Goal: Task Accomplishment & Management: Complete application form

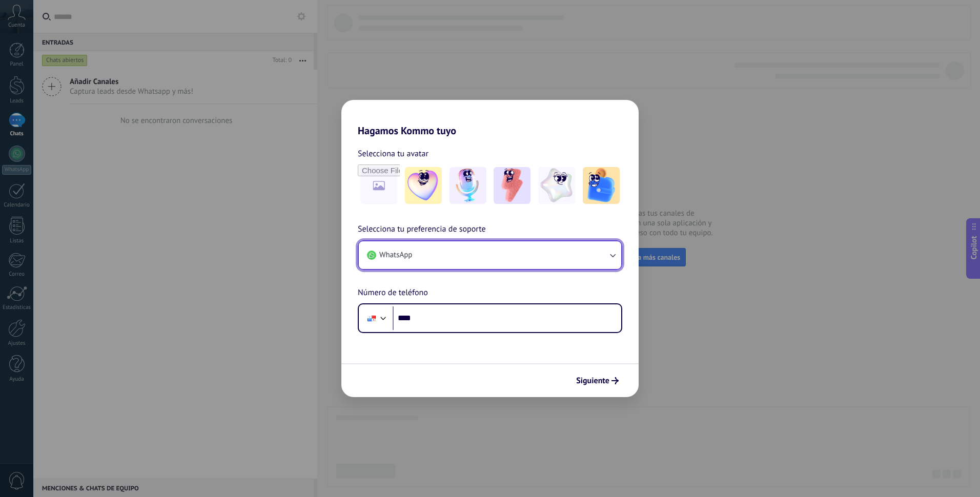
click at [612, 253] on icon "button" at bounding box center [613, 255] width 10 height 10
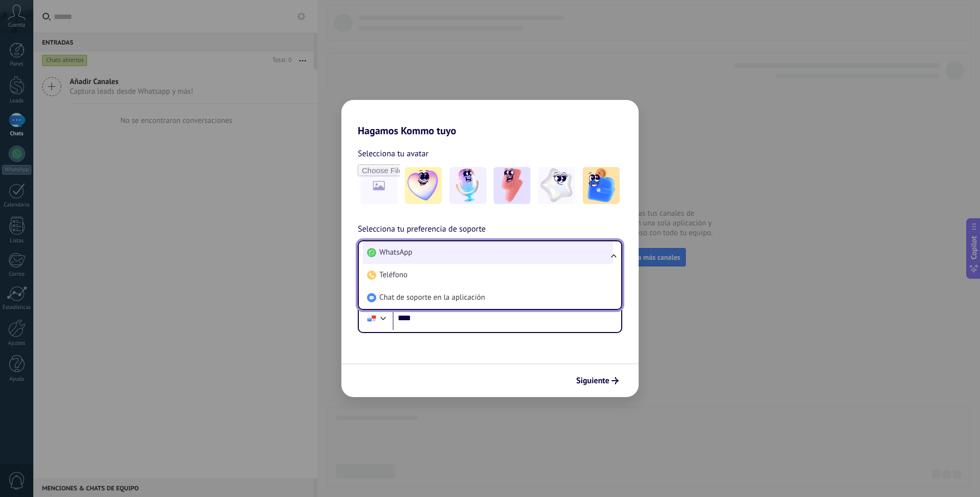
click at [434, 256] on li "WhatsApp" at bounding box center [488, 252] width 250 height 23
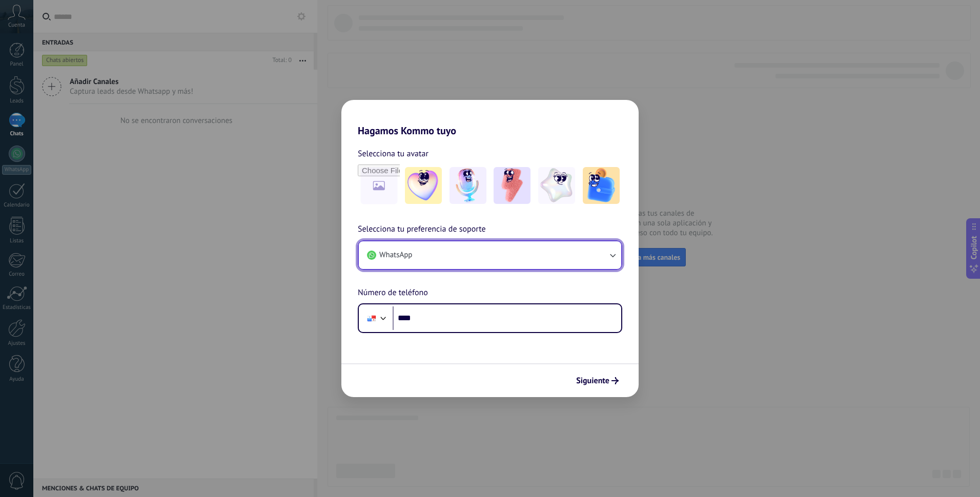
click at [428, 255] on button "WhatsApp" at bounding box center [490, 255] width 262 height 28
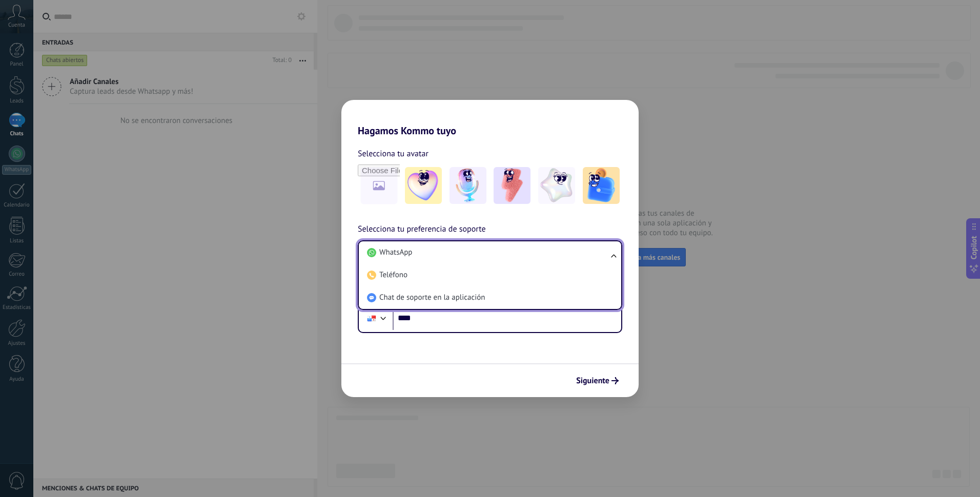
click at [428, 255] on li "WhatsApp" at bounding box center [488, 252] width 250 height 23
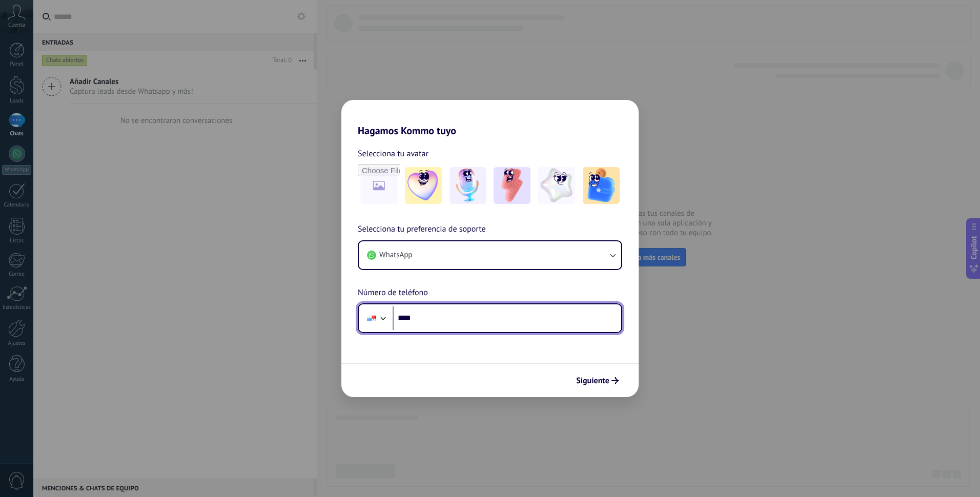
click at [432, 318] on input "****" at bounding box center [507, 319] width 229 height 24
drag, startPoint x: 419, startPoint y: 317, endPoint x: 430, endPoint y: 315, distance: 11.4
click at [430, 315] on input "******" at bounding box center [507, 319] width 229 height 24
type input "**********"
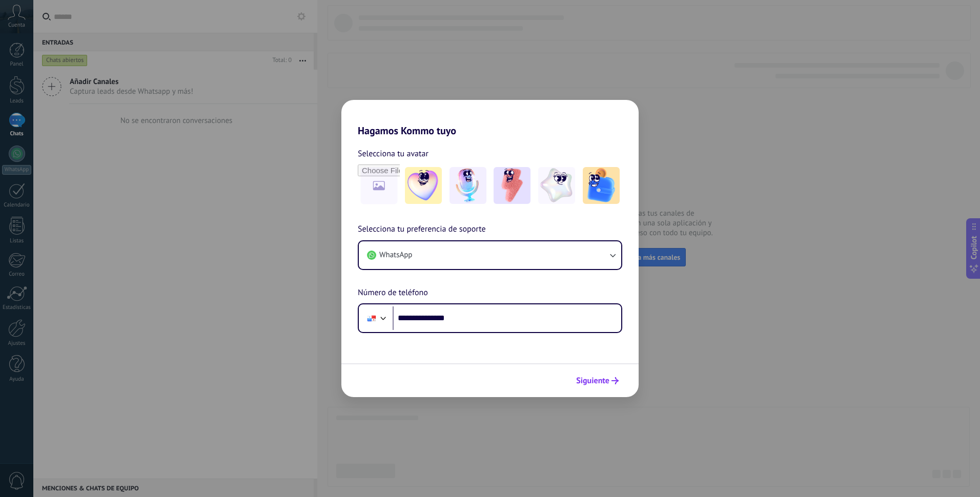
click at [586, 383] on span "Siguiente" at bounding box center [592, 380] width 33 height 7
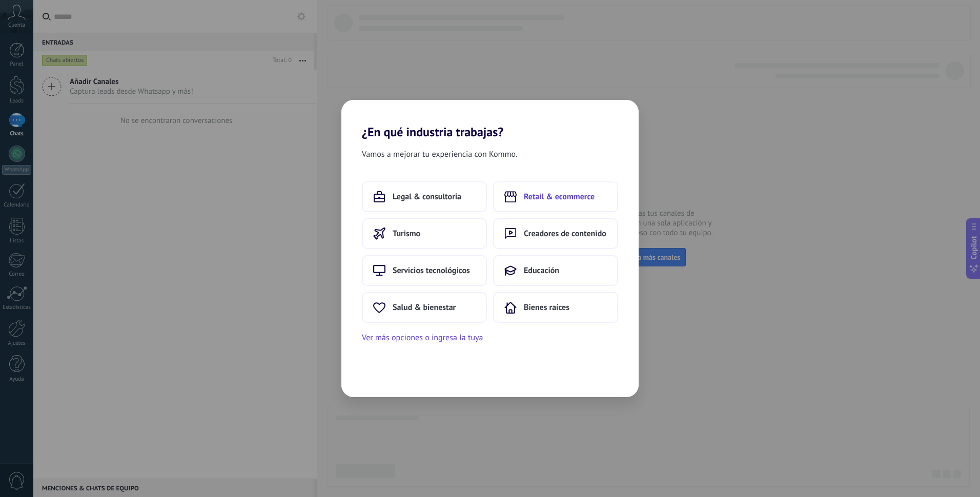
click at [579, 195] on span "Retail & ecommerce" at bounding box center [559, 197] width 71 height 10
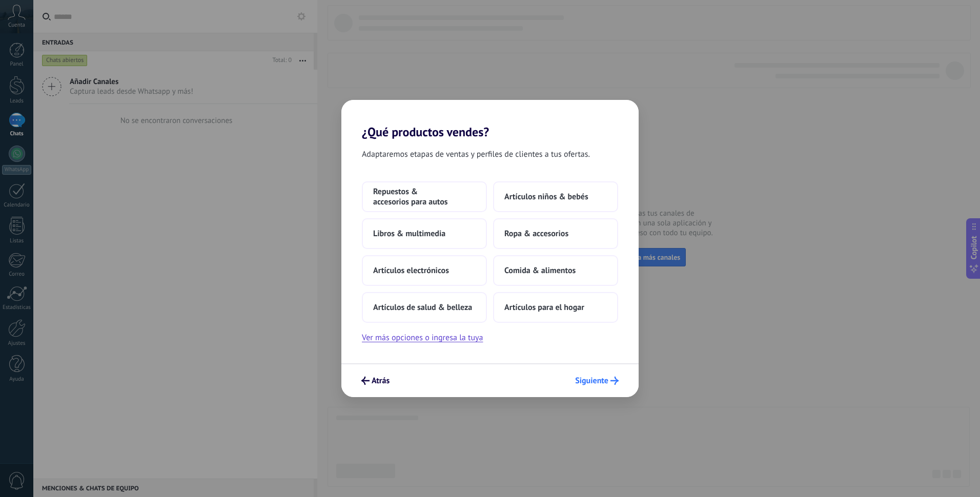
click at [593, 384] on span "Siguiente" at bounding box center [591, 380] width 33 height 7
click at [604, 382] on span "Siguiente" at bounding box center [591, 380] width 33 height 7
click at [379, 387] on button "Atrás" at bounding box center [375, 380] width 37 height 17
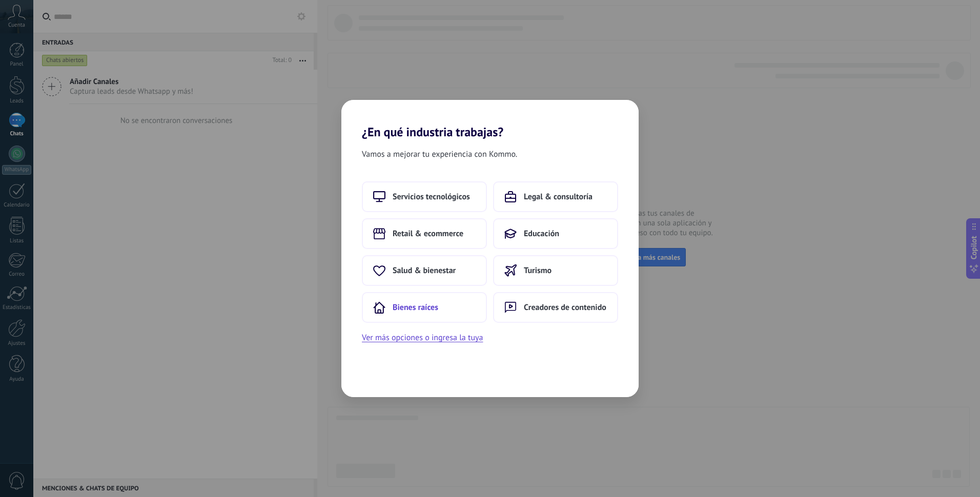
click at [431, 308] on span "Bienes raíces" at bounding box center [416, 307] width 46 height 10
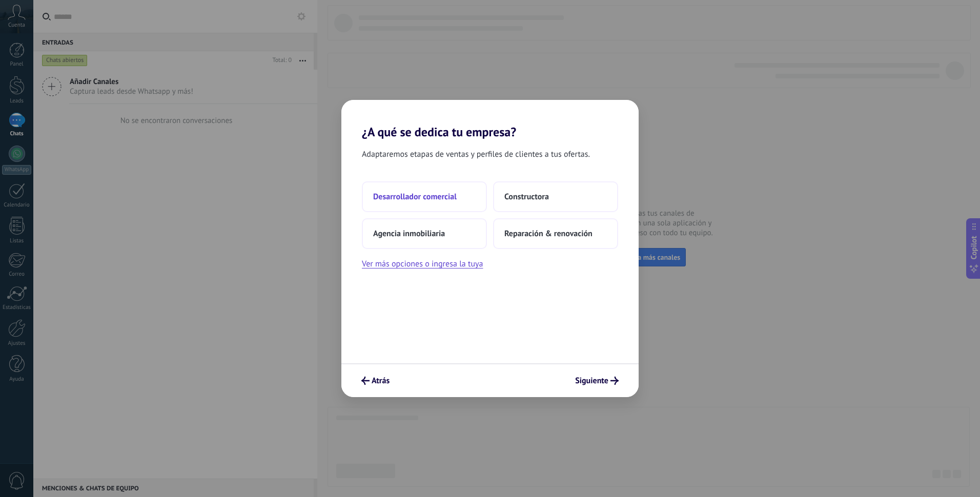
click at [450, 198] on span "Desarrollador comercial" at bounding box center [415, 197] width 84 height 10
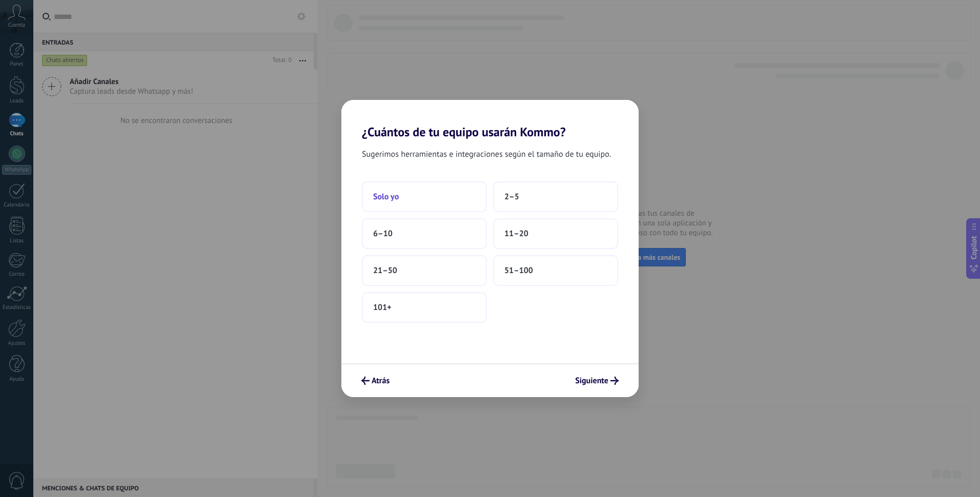
click at [403, 197] on button "Solo yo" at bounding box center [424, 196] width 125 height 31
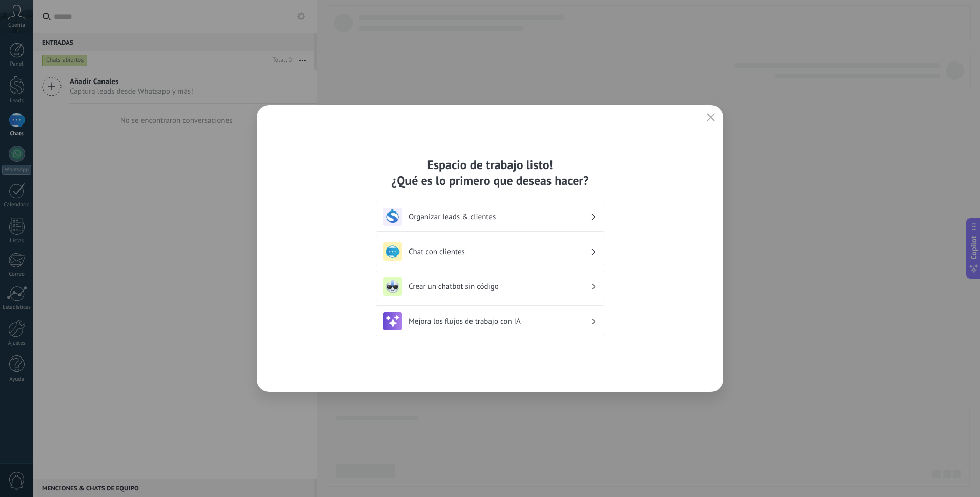
click at [546, 222] on div "Organizar leads & clientes" at bounding box center [489, 217] width 213 height 18
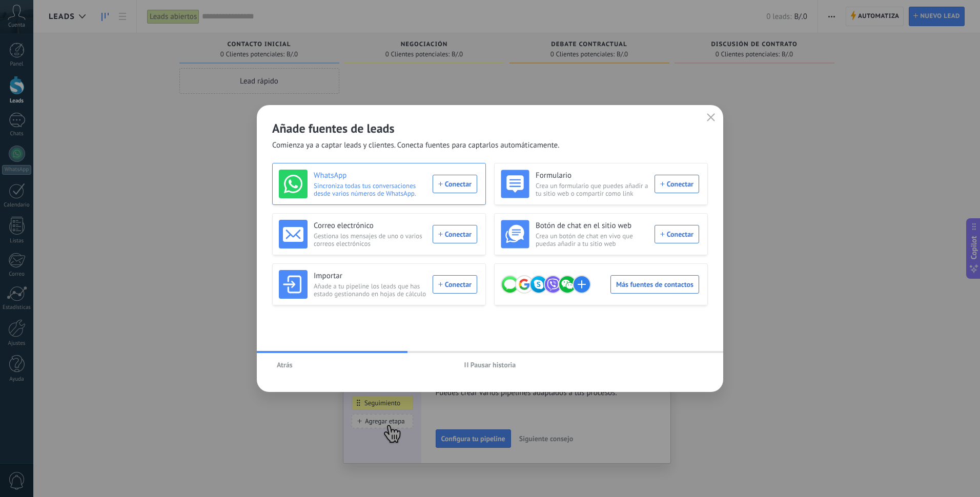
click at [461, 185] on div "WhatsApp Sincroniza todas tus conversaciones desde varios números de WhatsApp. …" at bounding box center [378, 184] width 198 height 29
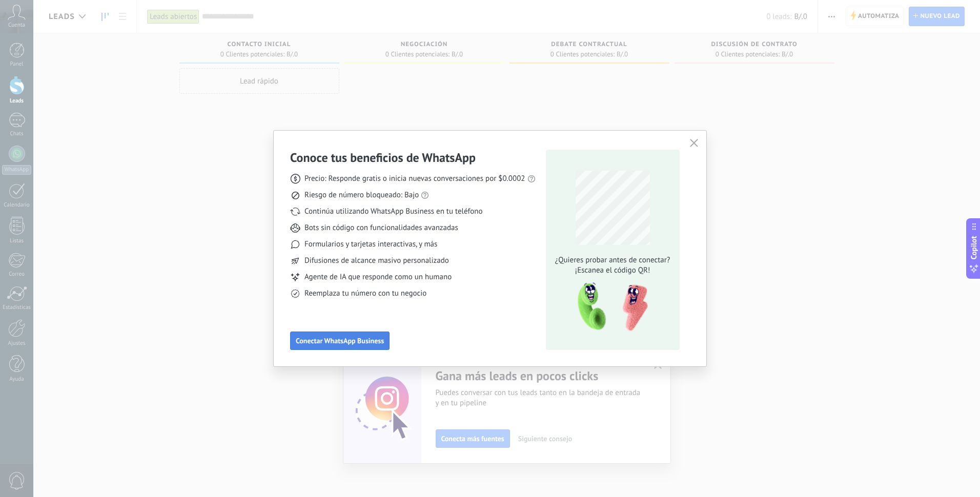
click at [357, 342] on span "Conectar WhatsApp Business" at bounding box center [340, 340] width 88 height 7
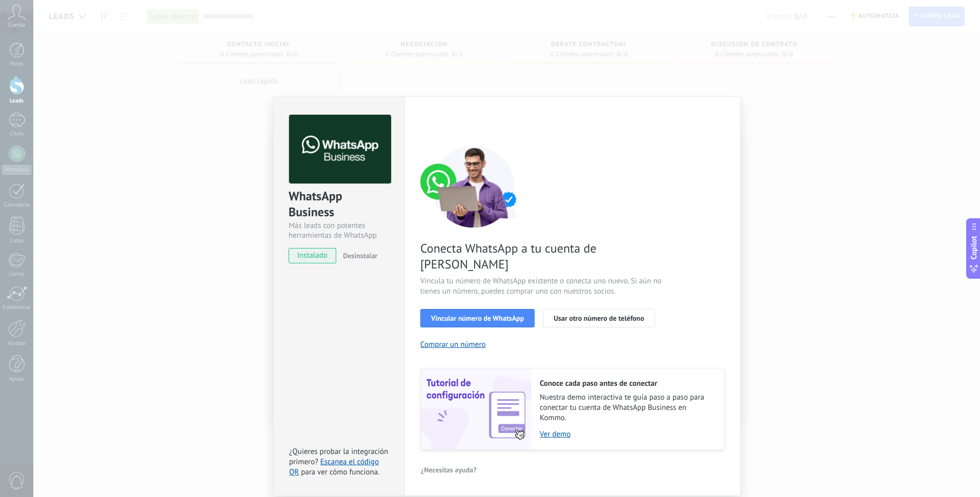
click at [314, 258] on span "instalado" at bounding box center [312, 255] width 47 height 15
click at [472, 315] on span "Vincular número de WhatsApp" at bounding box center [477, 318] width 93 height 7
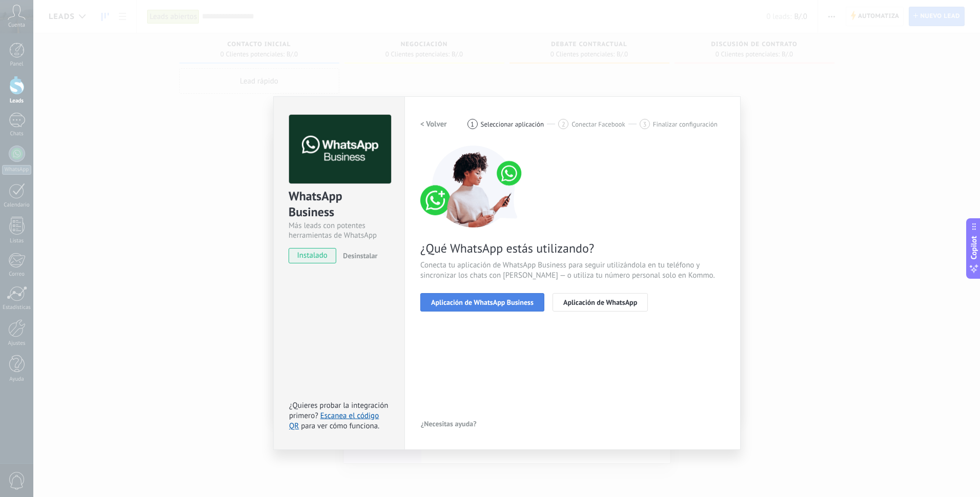
click at [486, 307] on button "Aplicación de WhatsApp Business" at bounding box center [482, 302] width 124 height 18
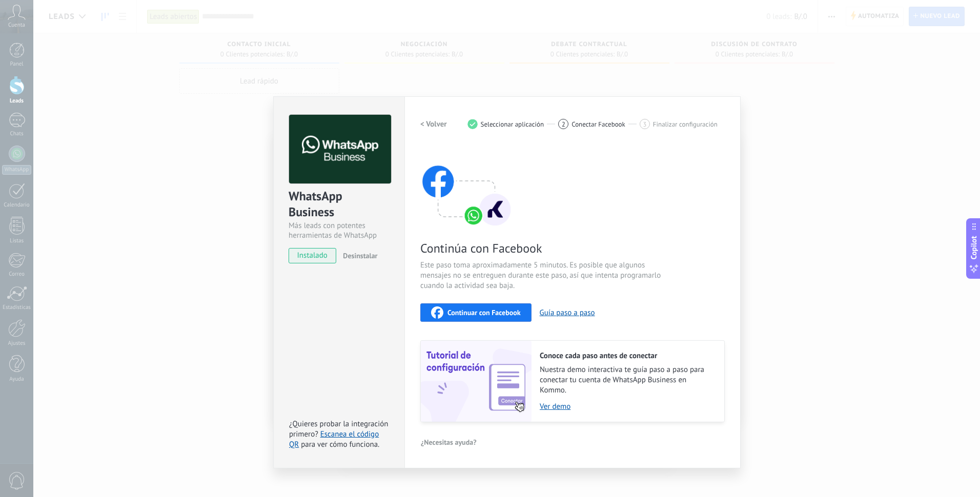
click at [495, 314] on span "Continuar con Facebook" at bounding box center [484, 312] width 73 height 7
click at [809, 122] on div "WhatsApp Business Más leads con potentes herramientas de WhatsApp instalado Des…" at bounding box center [506, 248] width 947 height 497
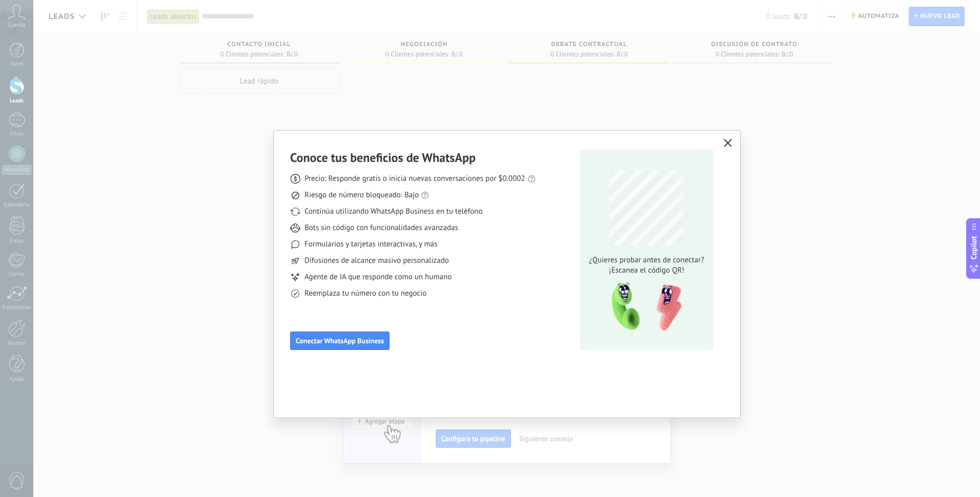
click at [730, 142] on icon "button" at bounding box center [728, 143] width 8 height 8
